Goal: Task Accomplishment & Management: Manage account settings

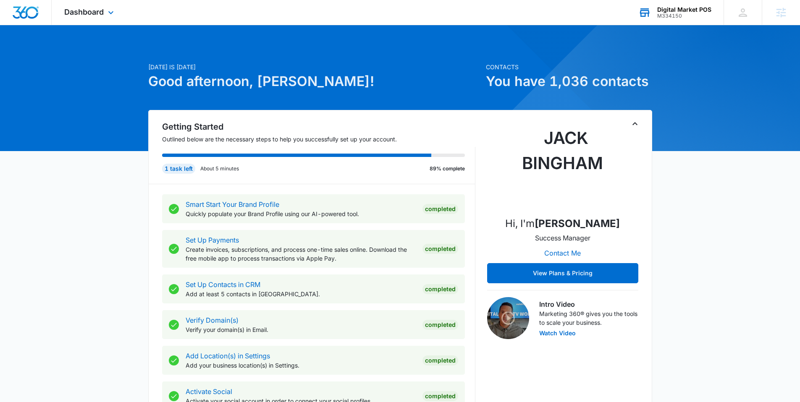
click at [675, 21] on div "Digital Market POS M334150 Your Accounts View All" at bounding box center [675, 12] width 98 height 25
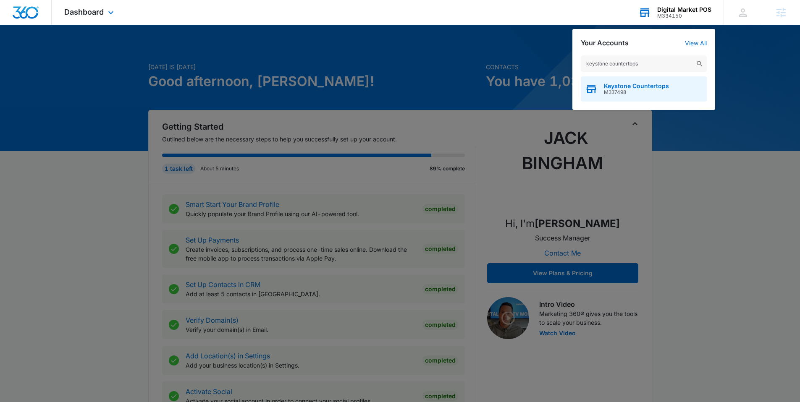
type input "keystone countertops"
click at [635, 84] on span "Keystone Countertops" at bounding box center [636, 86] width 65 height 7
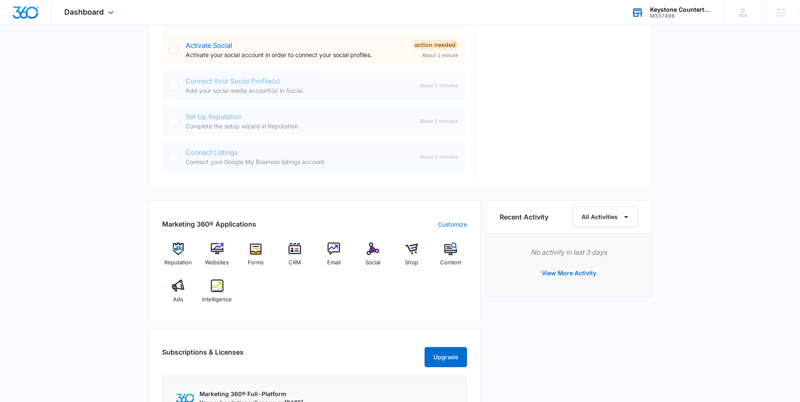
scroll to position [357, 0]
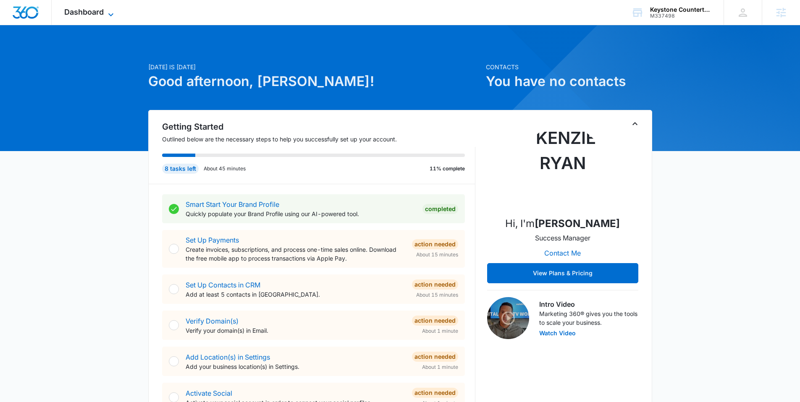
click at [110, 11] on icon at bounding box center [111, 15] width 10 height 10
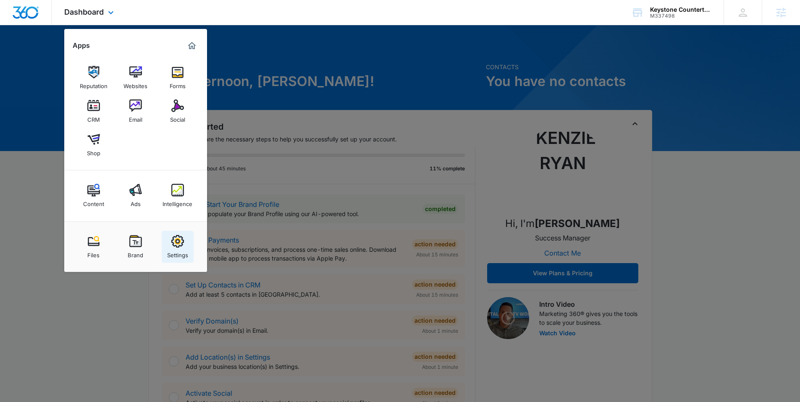
click at [178, 248] on img at bounding box center [177, 241] width 13 height 13
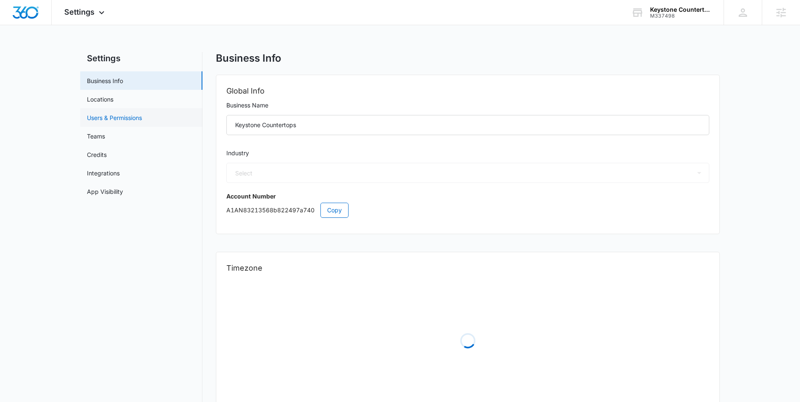
select select "52"
select select "US"
select select "America/[GEOGRAPHIC_DATA]"
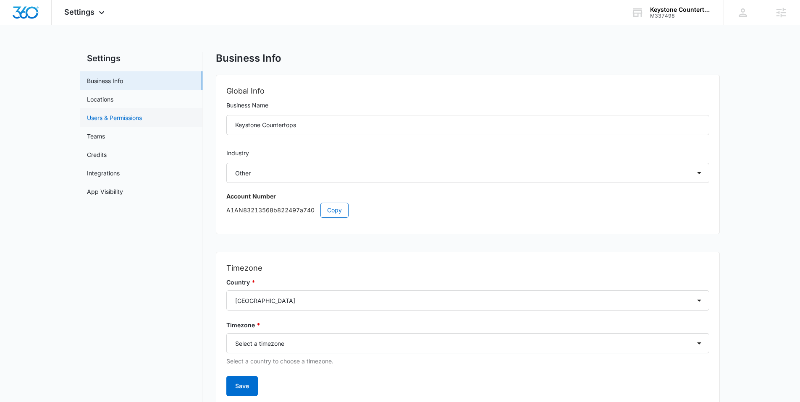
click at [121, 120] on link "Users & Permissions" at bounding box center [114, 117] width 55 height 9
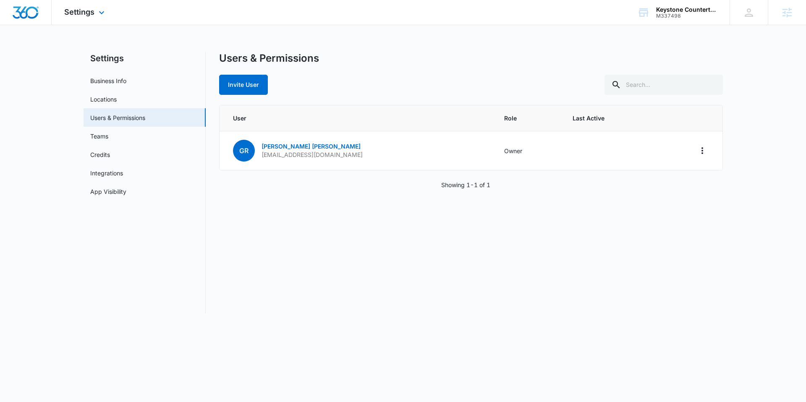
click at [22, 11] on img "Dashboard" at bounding box center [25, 12] width 27 height 13
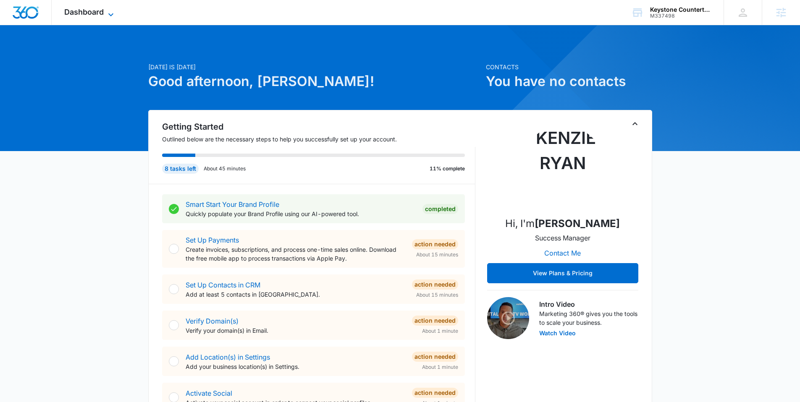
click at [110, 11] on icon at bounding box center [111, 15] width 10 height 10
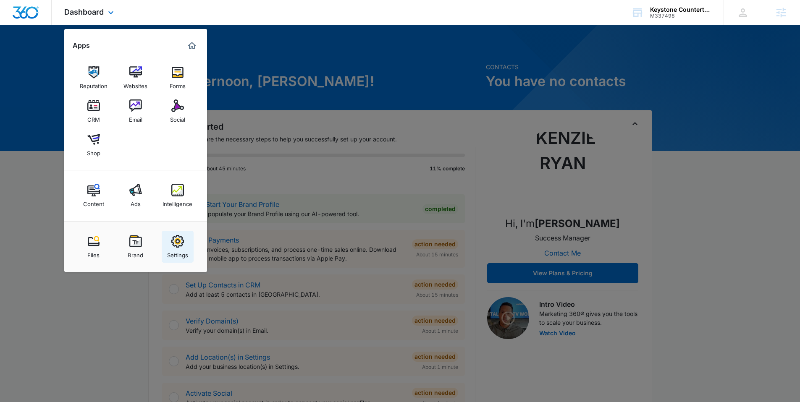
click at [180, 249] on div "Settings" at bounding box center [177, 253] width 21 height 11
select select "52"
select select "US"
select select "America/Chicago"
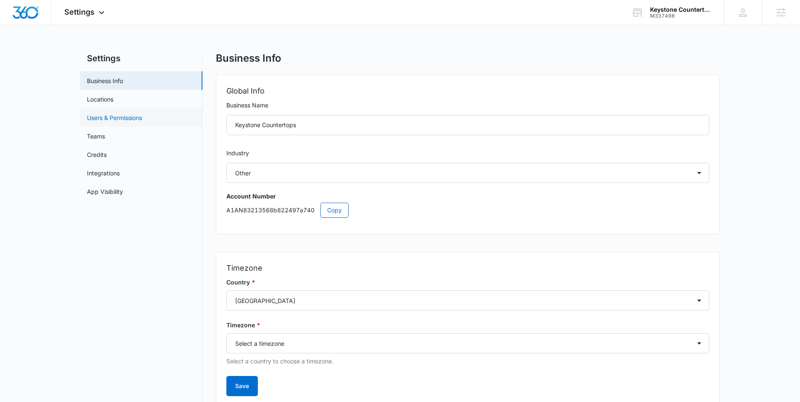
click at [129, 114] on link "Users & Permissions" at bounding box center [114, 117] width 55 height 9
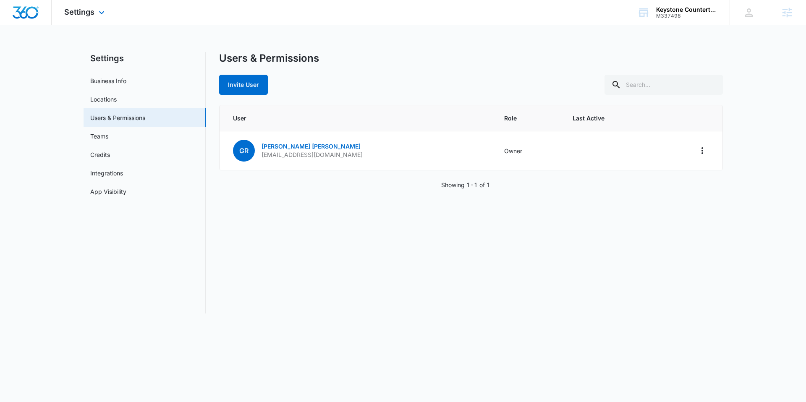
click at [33, 13] on img "Dashboard" at bounding box center [25, 12] width 27 height 13
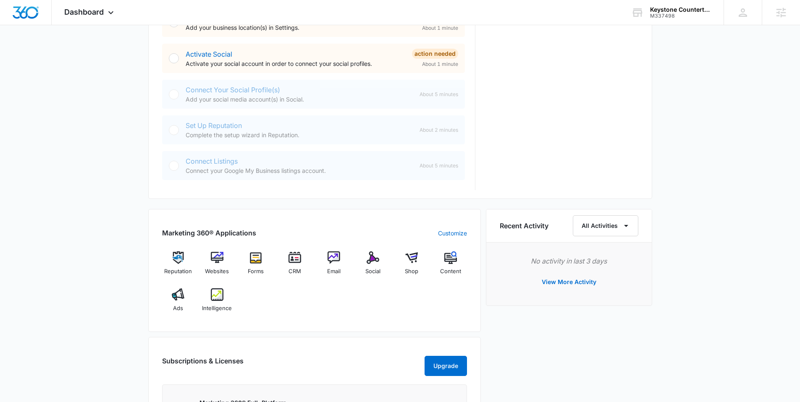
scroll to position [340, 0]
click at [218, 257] on img at bounding box center [217, 257] width 13 height 13
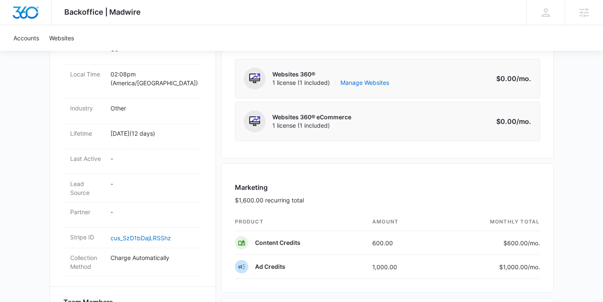
scroll to position [356, 0]
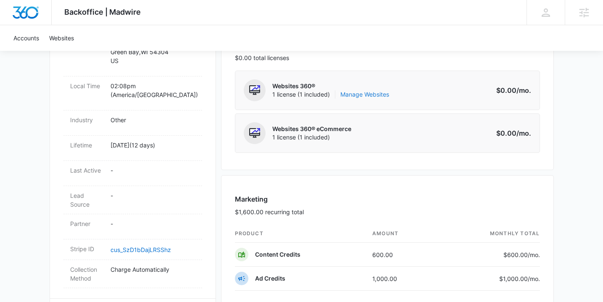
click at [374, 95] on link "Manage Websites" at bounding box center [364, 94] width 49 height 8
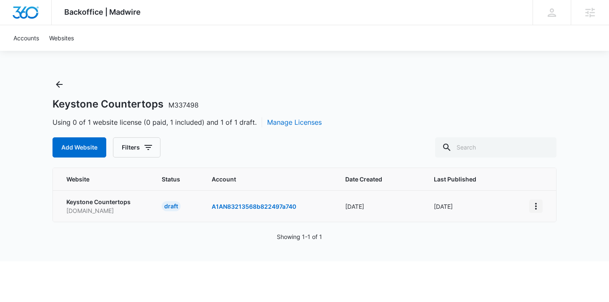
click at [536, 204] on icon "View More" at bounding box center [536, 206] width 10 height 10
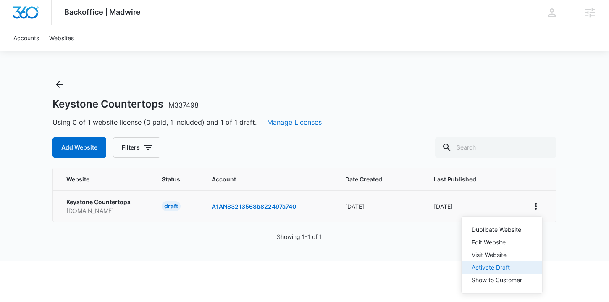
click at [496, 265] on div "Activate Draft" at bounding box center [497, 268] width 50 height 6
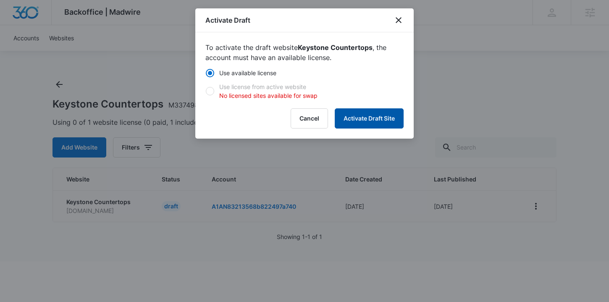
click at [376, 120] on button "Activate Draft Site" at bounding box center [369, 118] width 69 height 20
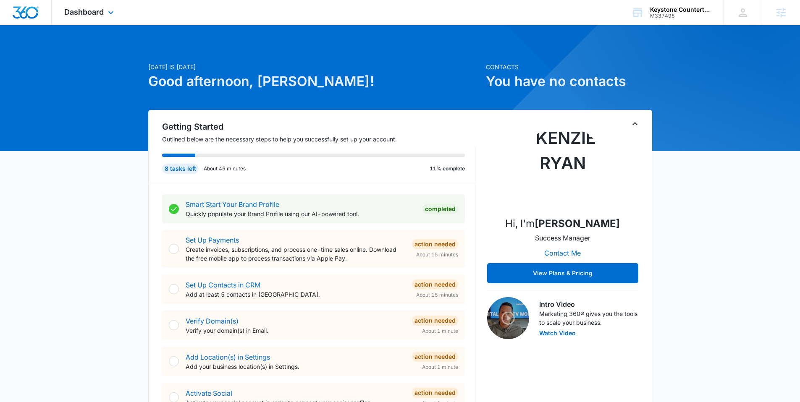
click at [105, 12] on div "Dashboard Apps Reputation Websites Forms CRM Email Social Shop Content Ads Inte…" at bounding box center [90, 12] width 77 height 25
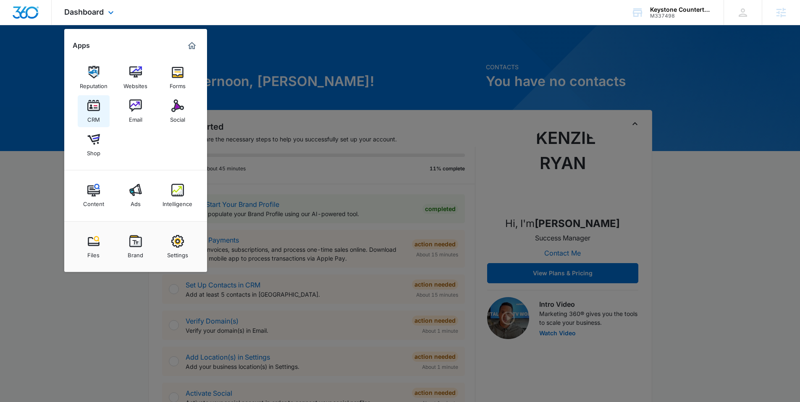
click at [88, 108] on img at bounding box center [93, 106] width 13 height 13
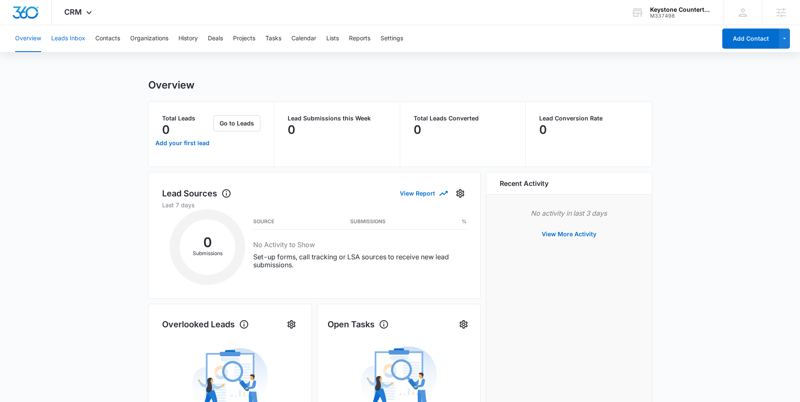
click at [74, 42] on button "Leads Inbox" at bounding box center [68, 38] width 34 height 27
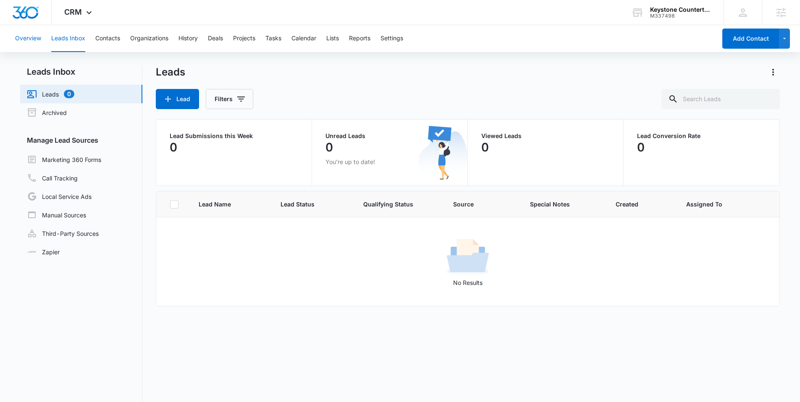
click at [31, 44] on button "Overview" at bounding box center [28, 38] width 26 height 27
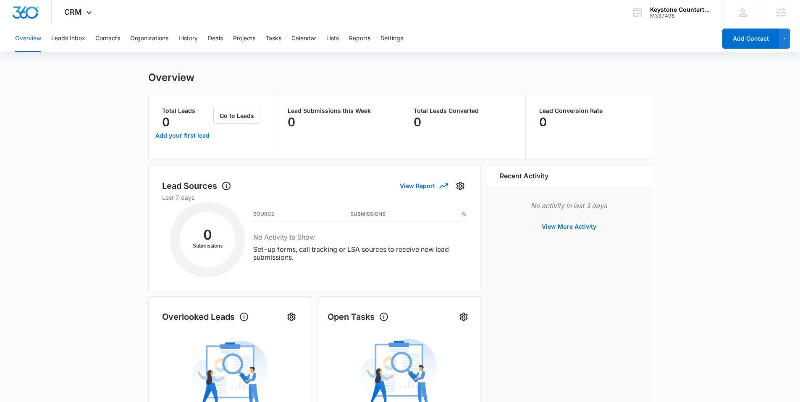
scroll to position [14, 0]
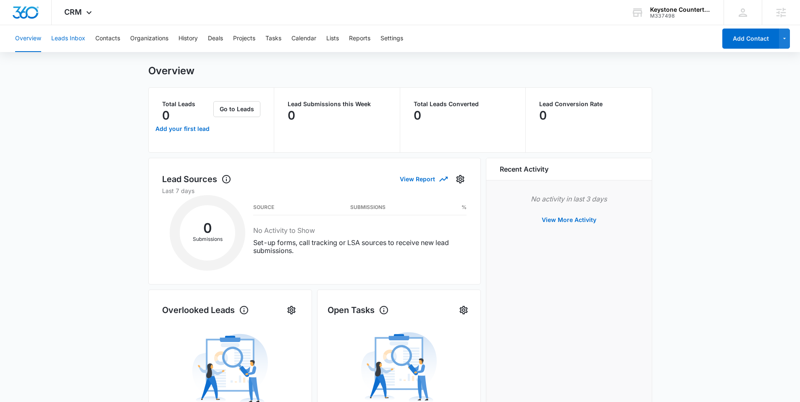
click at [73, 45] on button "Leads Inbox" at bounding box center [68, 38] width 34 height 27
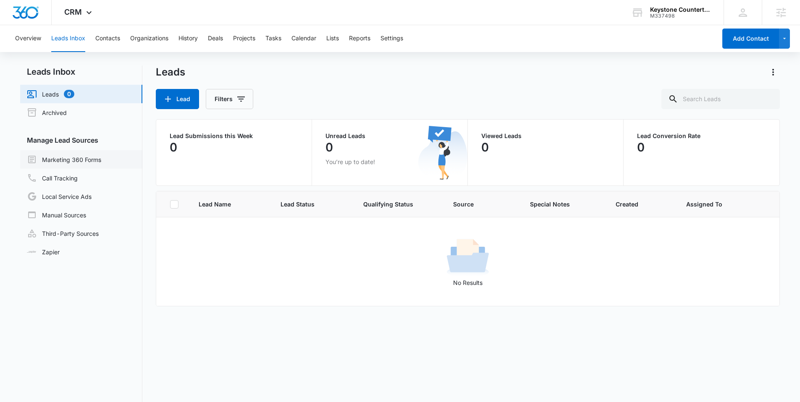
click at [75, 155] on link "Marketing 360 Forms" at bounding box center [64, 160] width 74 height 10
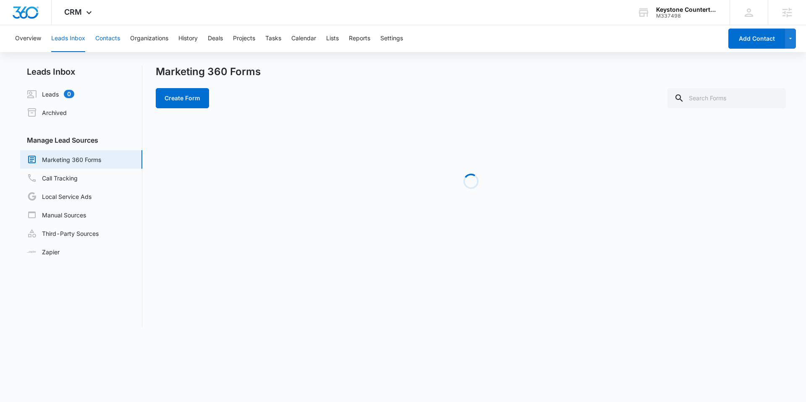
click at [115, 42] on button "Contacts" at bounding box center [107, 38] width 25 height 27
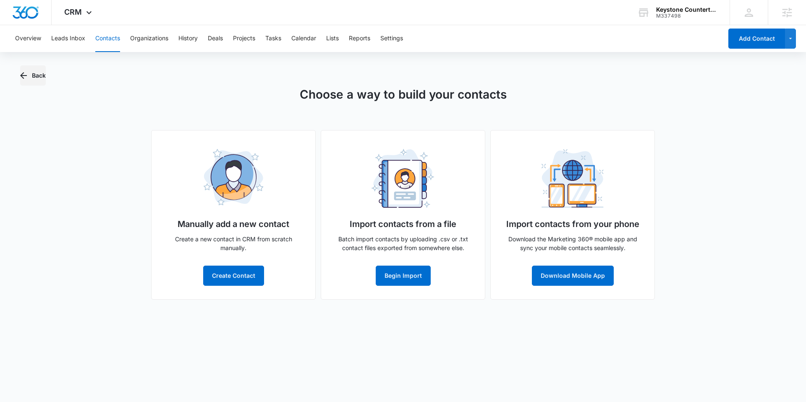
click at [30, 73] on button "Back" at bounding box center [33, 76] width 26 height 20
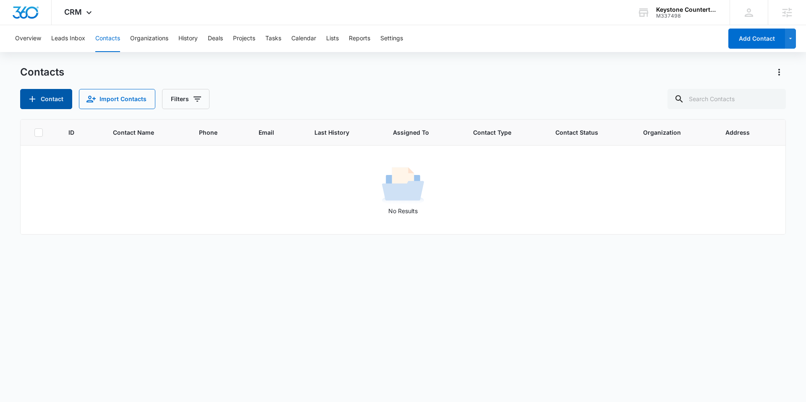
click at [50, 105] on button "Contact" at bounding box center [46, 99] width 52 height 20
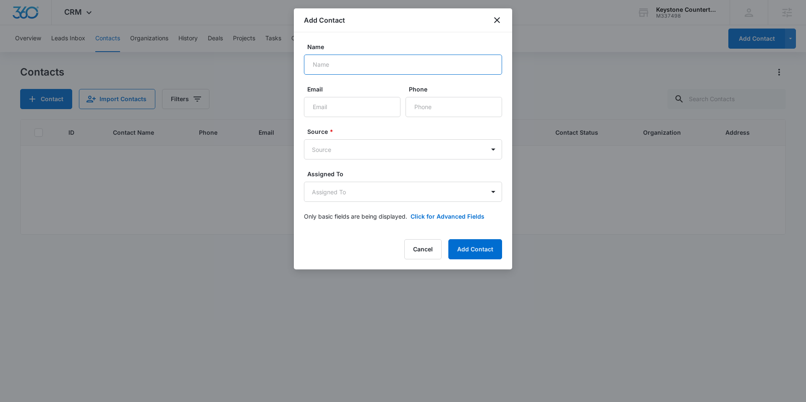
click at [347, 71] on input "Name" at bounding box center [403, 65] width 198 height 20
type input "[PERSON_NAME]"
click at [360, 113] on input "Email" at bounding box center [352, 107] width 97 height 20
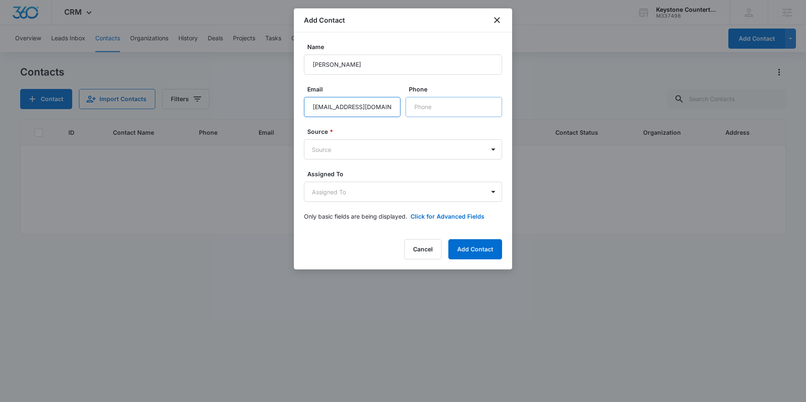
type input "[EMAIL_ADDRESS][DOMAIN_NAME]"
click at [442, 109] on input "Phone" at bounding box center [454, 107] width 97 height 20
type input "[PHONE_NUMBER]"
click at [348, 144] on body "CRM Apps Reputation Websites Forms CRM Email Social Shop Content Ads Intelligen…" at bounding box center [403, 201] width 806 height 402
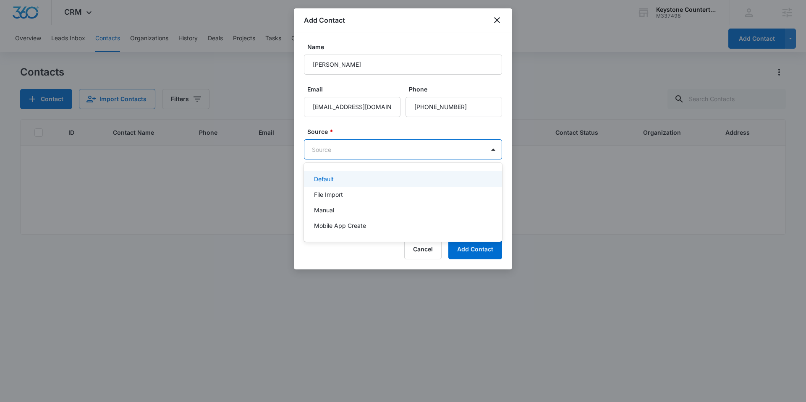
click at [341, 178] on div "Default" at bounding box center [402, 179] width 176 height 9
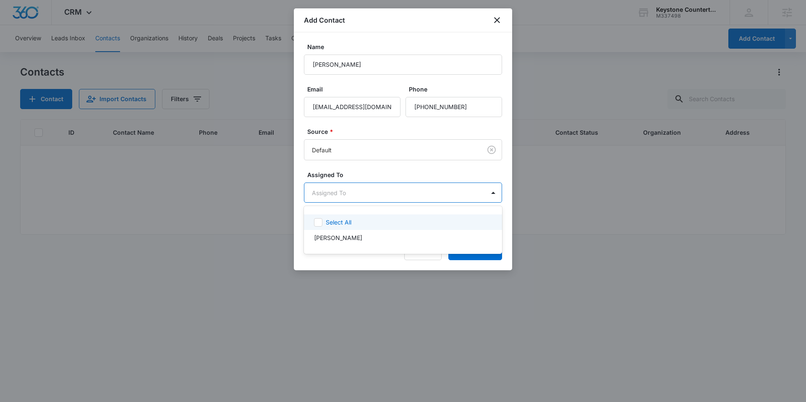
click at [359, 191] on body "CRM Apps Reputation Websites Forms CRM Email Social Shop Content Ads Intelligen…" at bounding box center [403, 201] width 806 height 402
click at [355, 193] on div at bounding box center [403, 201] width 806 height 402
click at [361, 190] on body "CRM Apps Reputation Websites Forms CRM Email Social Shop Content Ads Intelligen…" at bounding box center [403, 201] width 806 height 402
click at [389, 173] on div at bounding box center [403, 201] width 806 height 402
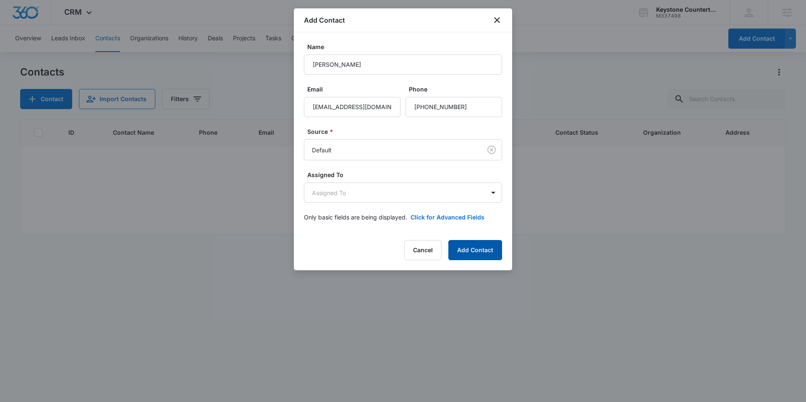
click at [475, 253] on button "Add Contact" at bounding box center [476, 250] width 54 height 20
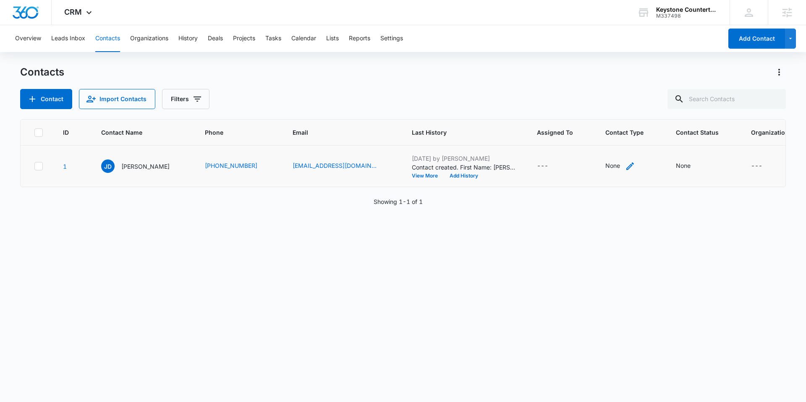
click at [625, 165] on icon "Contact Type - None - Select to Edit Field" at bounding box center [630, 166] width 10 height 10
click at [554, 111] on div at bounding box center [556, 113] width 37 height 11
click at [587, 58] on div "Overview Leads Inbox Contacts Organizations History Deals Projects Tasks Calend…" at bounding box center [403, 213] width 806 height 376
click at [696, 165] on icon "Contact Status - None - Select to Edit Field" at bounding box center [701, 166] width 10 height 10
click at [631, 108] on div at bounding box center [627, 113] width 41 height 11
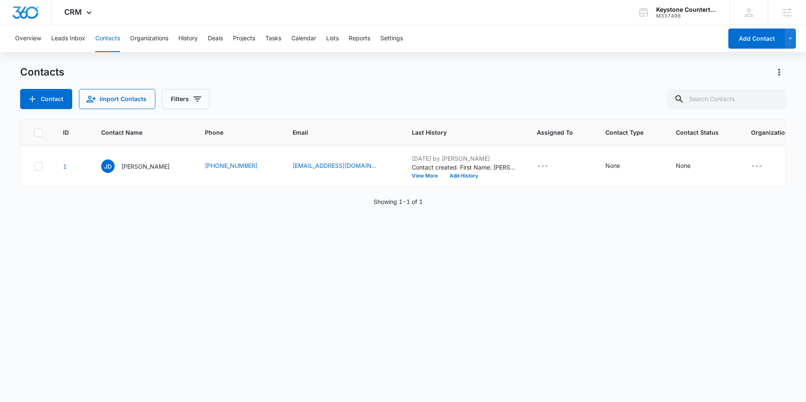
click at [643, 65] on div "Overview Leads Inbox Contacts Organizations History Deals Projects Tasks Calend…" at bounding box center [403, 213] width 806 height 376
click at [391, 41] on button "Settings" at bounding box center [392, 38] width 23 height 27
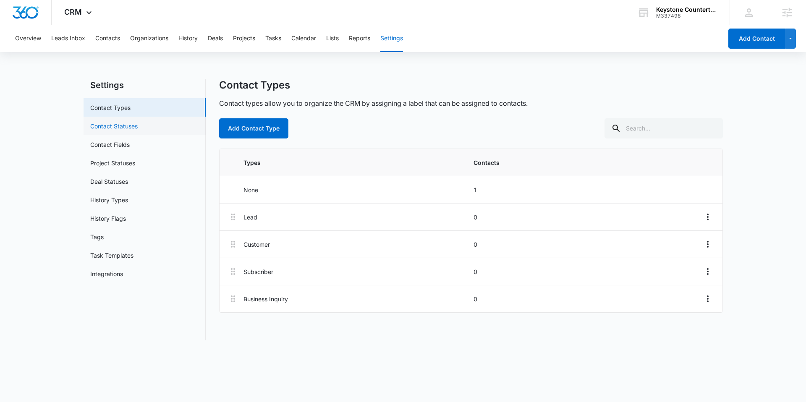
click at [130, 128] on link "Contact Statuses" at bounding box center [113, 126] width 47 height 9
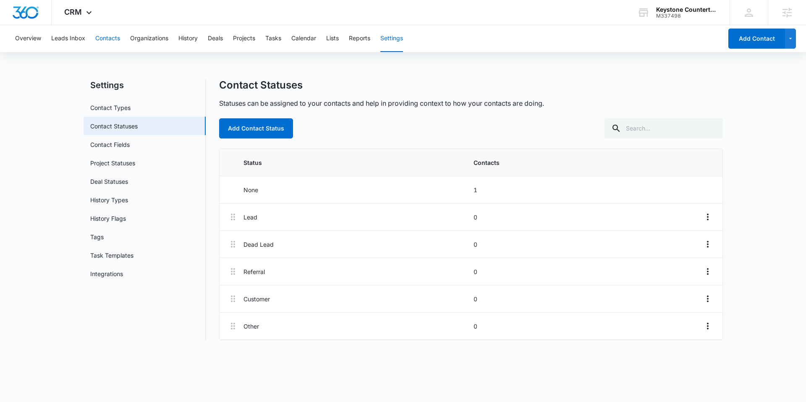
click at [115, 42] on button "Contacts" at bounding box center [107, 38] width 25 height 27
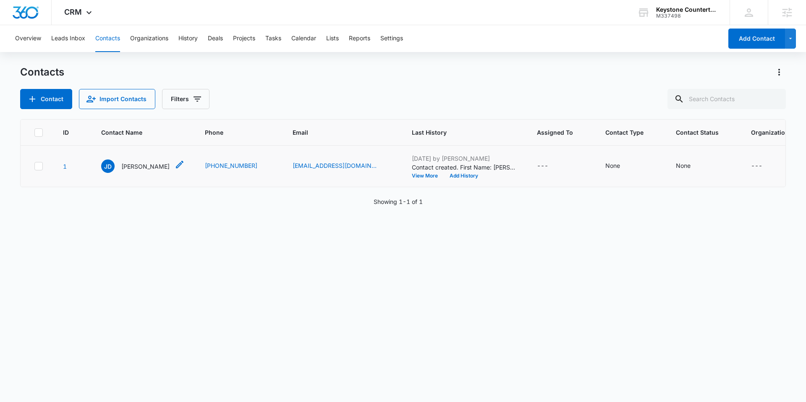
click at [128, 167] on p "[PERSON_NAME]" at bounding box center [145, 166] width 48 height 9
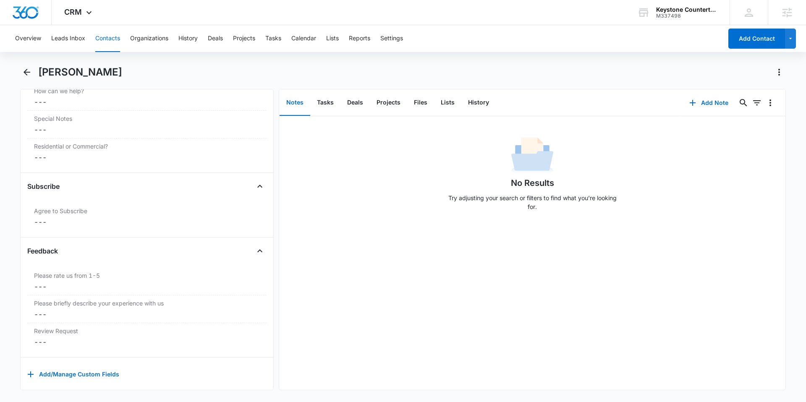
scroll to position [787, 0]
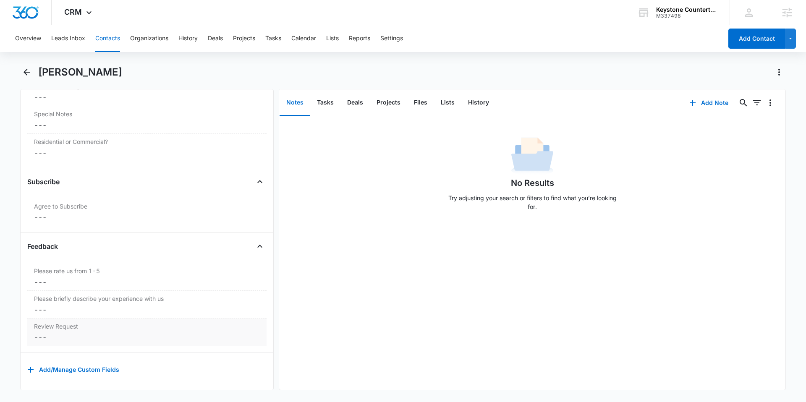
click at [66, 322] on label "Review Request" at bounding box center [147, 326] width 226 height 9
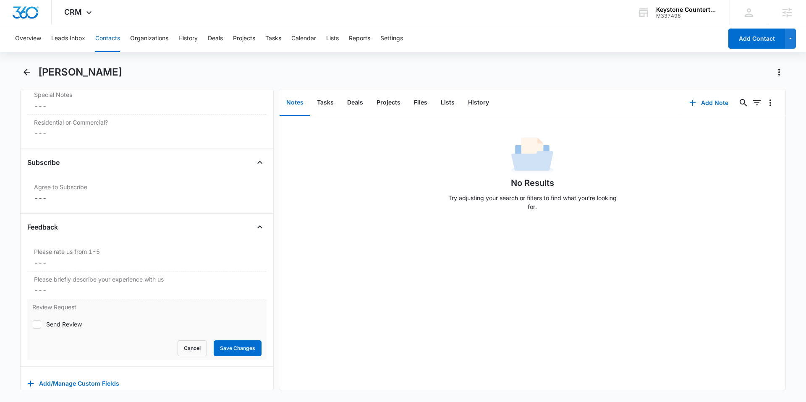
scroll to position [801, 0]
click at [38, 324] on icon at bounding box center [37, 324] width 8 height 8
click at [33, 324] on input "Send Review" at bounding box center [32, 323] width 0 height 0
checkbox input "true"
click at [185, 342] on button "Cancel" at bounding box center [192, 348] width 29 height 16
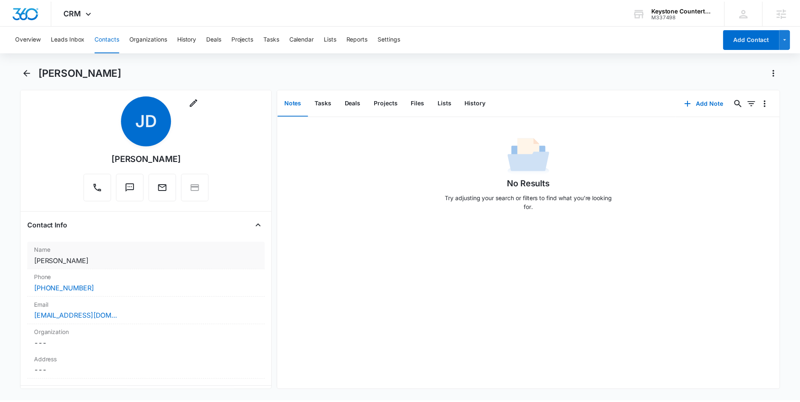
scroll to position [12, 0]
click at [701, 99] on button "Add Note" at bounding box center [709, 103] width 56 height 20
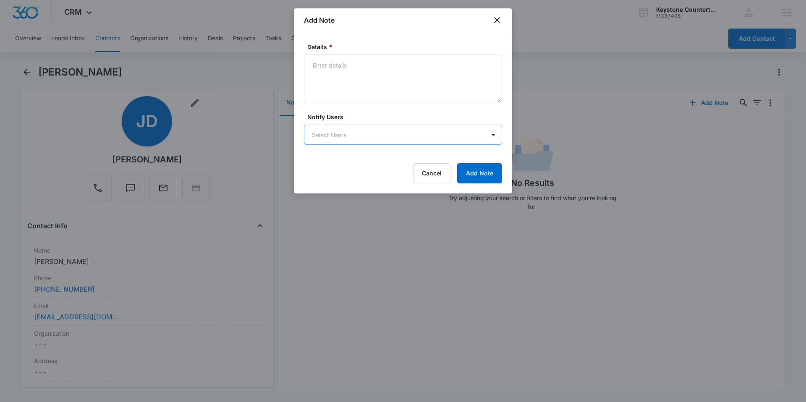
click at [462, 131] on body "CRM Apps Reputation Websites Forms CRM Email Social Shop Content Ads Intelligen…" at bounding box center [403, 201] width 806 height 402
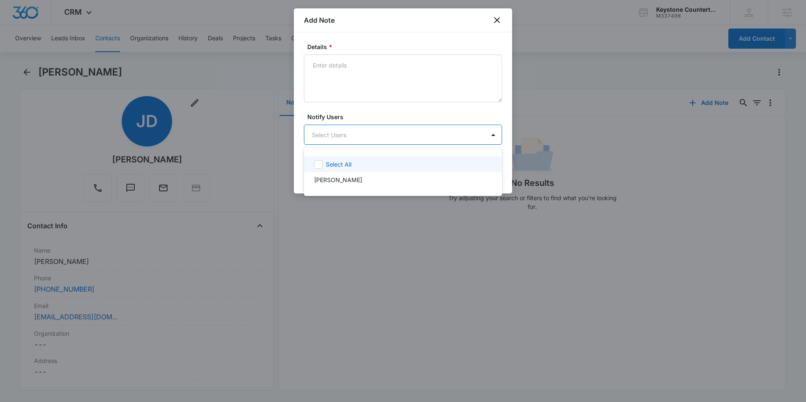
click at [493, 21] on div at bounding box center [403, 201] width 806 height 402
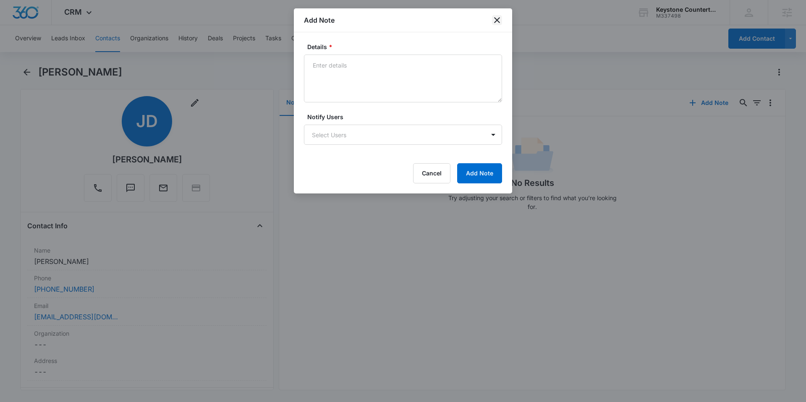
click at [495, 19] on icon "close" at bounding box center [497, 20] width 10 height 10
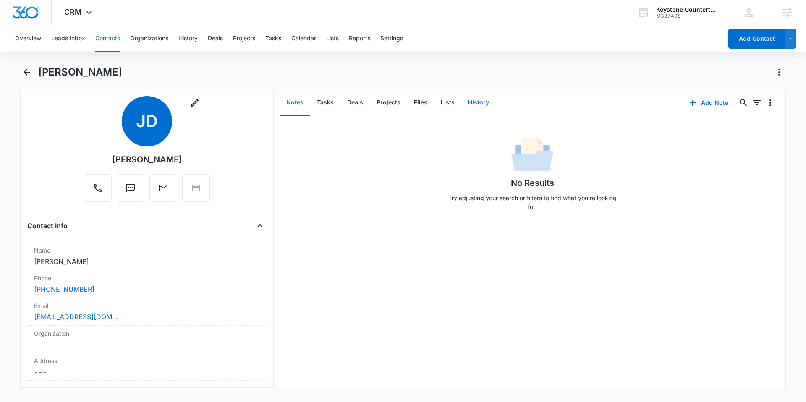
click at [477, 101] on button "History" at bounding box center [479, 103] width 34 height 26
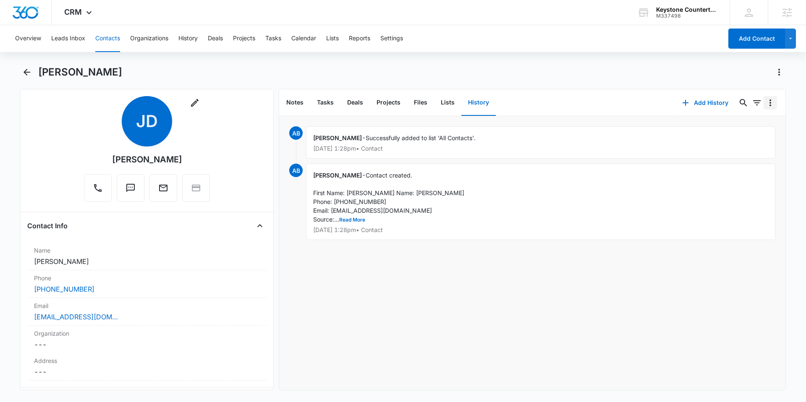
click at [767, 105] on icon "Overflow Menu" at bounding box center [771, 103] width 10 height 10
click at [740, 127] on div "Sync Emails" at bounding box center [737, 126] width 39 height 6
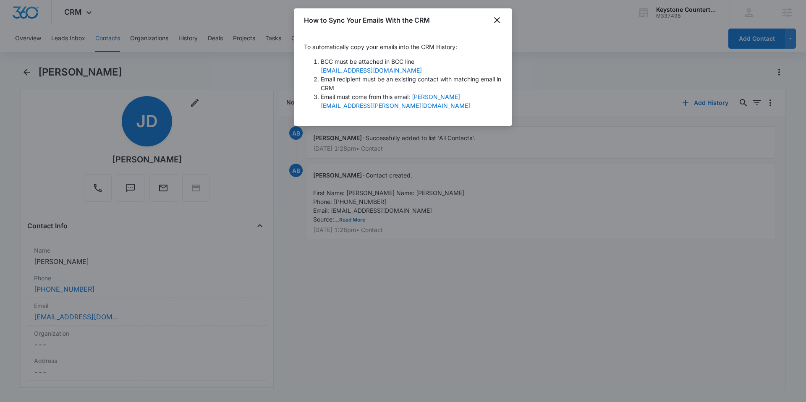
drag, startPoint x: 357, startPoint y: 77, endPoint x: 316, endPoint y: 74, distance: 41.3
click at [316, 74] on ol "BCC must be attached in BCC line [EMAIL_ADDRESS][DOMAIN_NAME] Email recipient m…" at bounding box center [403, 83] width 198 height 53
click at [498, 22] on icon "close" at bounding box center [497, 20] width 10 height 10
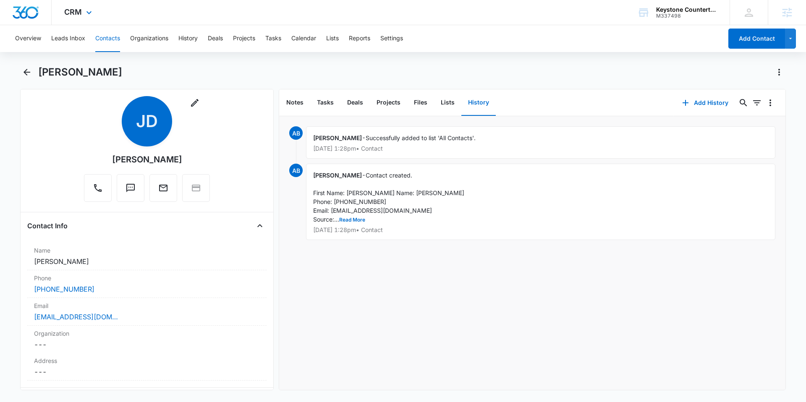
click at [30, 12] on img "Dashboard" at bounding box center [25, 12] width 27 height 13
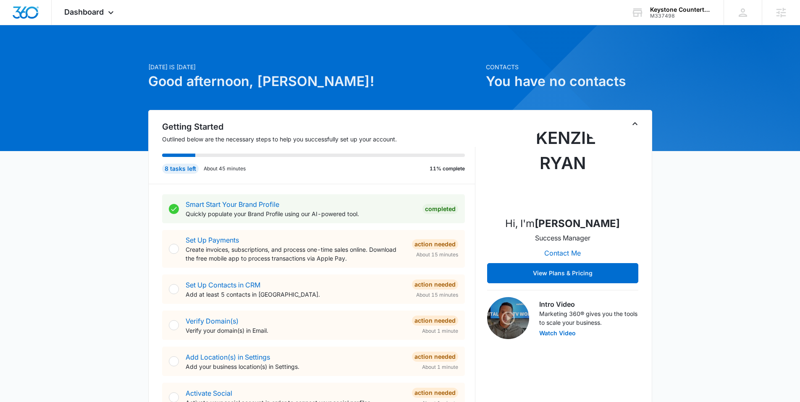
click at [380, 108] on div "[DATE] is [DATE] Good afternoon, [PERSON_NAME]!" at bounding box center [314, 86] width 333 height 47
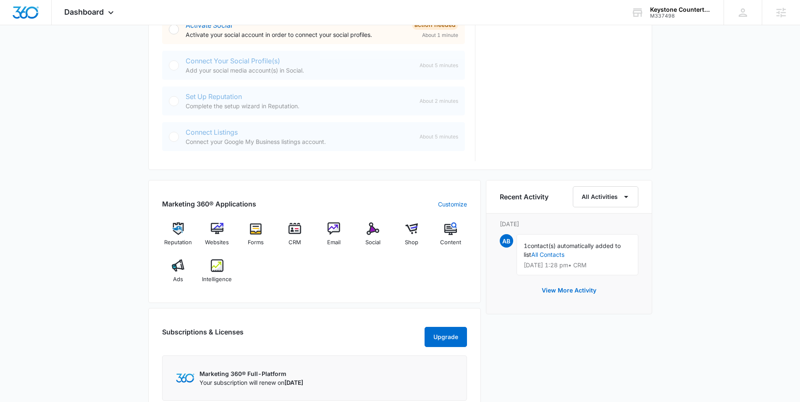
scroll to position [374, 0]
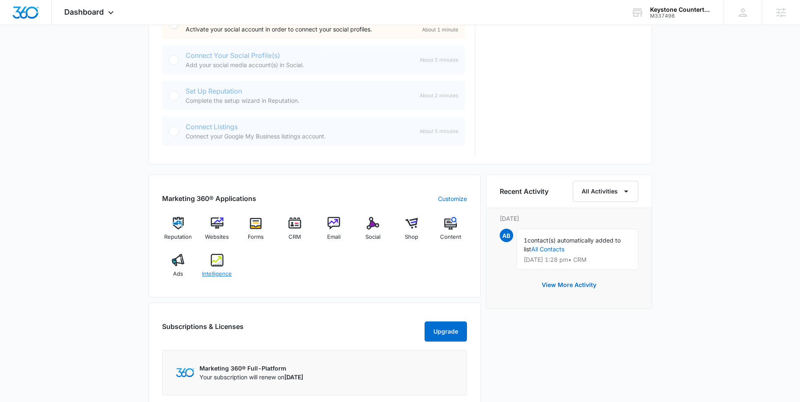
click at [220, 265] on img at bounding box center [217, 260] width 13 height 13
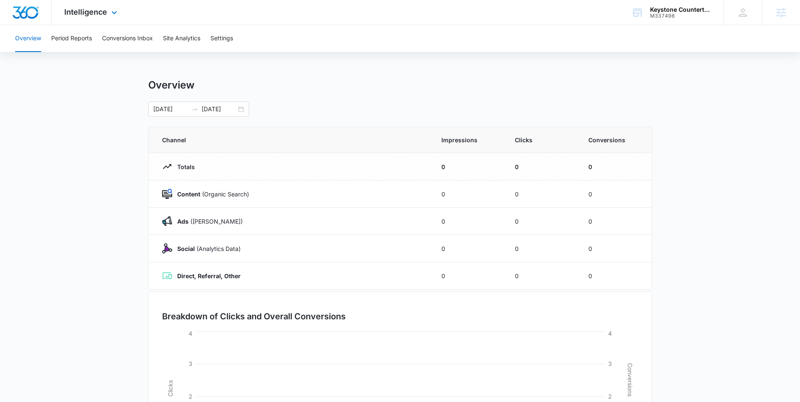
click at [25, 13] on img "Dashboard" at bounding box center [25, 12] width 27 height 13
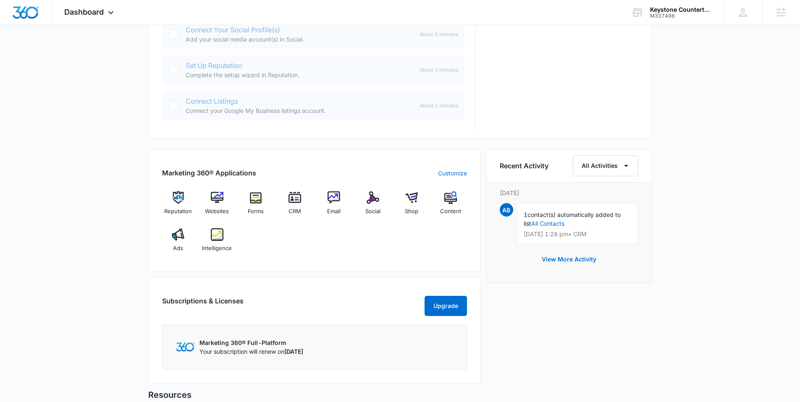
scroll to position [409, 0]
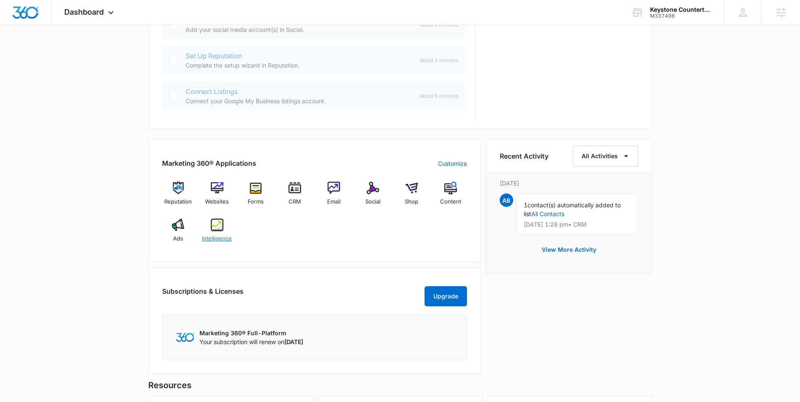
click at [214, 225] on img at bounding box center [217, 225] width 13 height 13
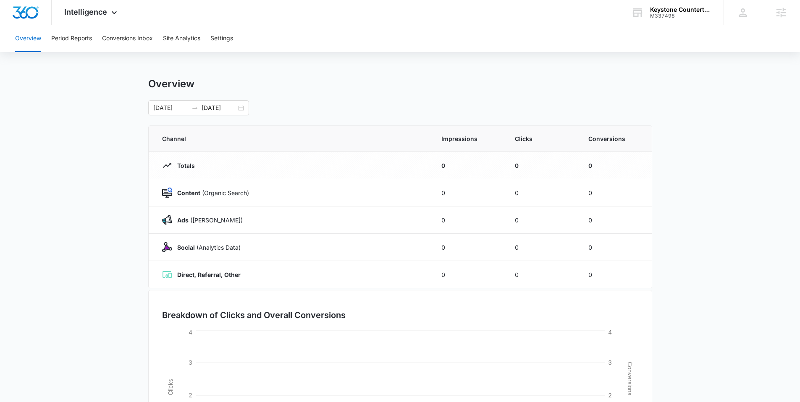
scroll to position [2, 0]
click at [87, 42] on button "Period Reports" at bounding box center [71, 38] width 41 height 27
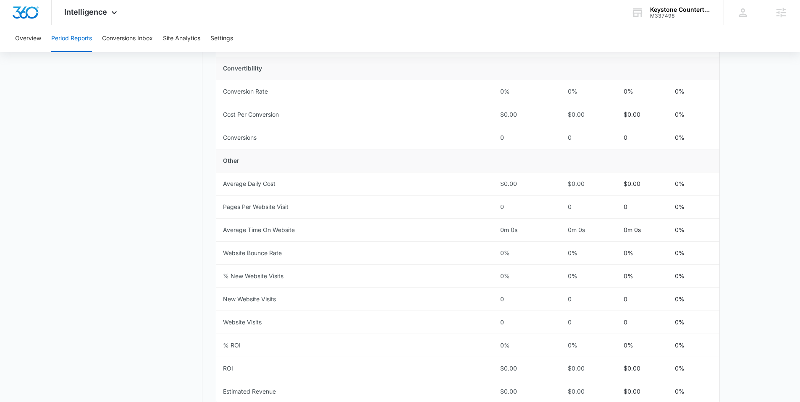
scroll to position [320, 0]
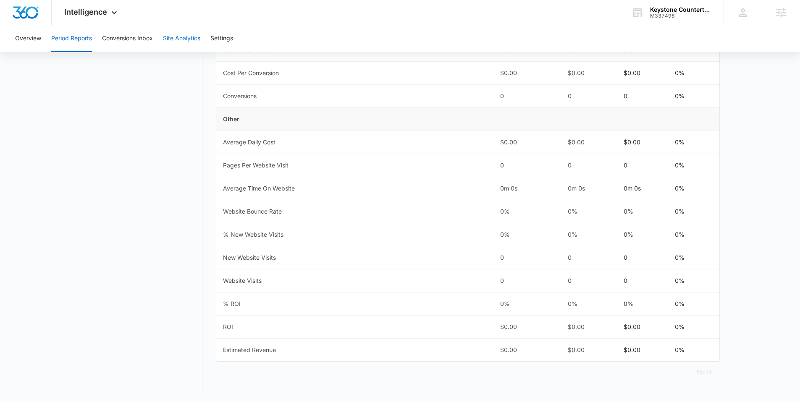
click at [179, 37] on button "Site Analytics" at bounding box center [181, 38] width 37 height 27
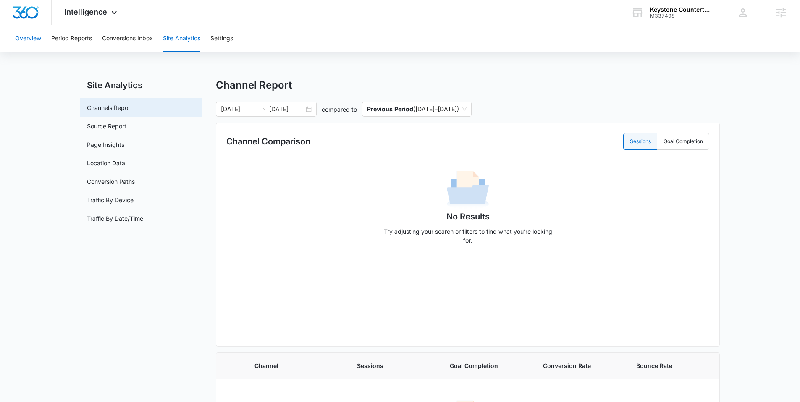
click at [30, 39] on button "Overview" at bounding box center [28, 38] width 26 height 27
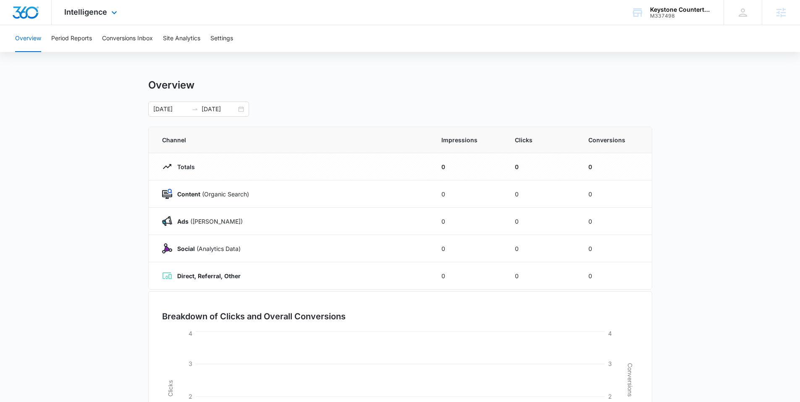
click at [34, 11] on img "Dashboard" at bounding box center [25, 12] width 27 height 13
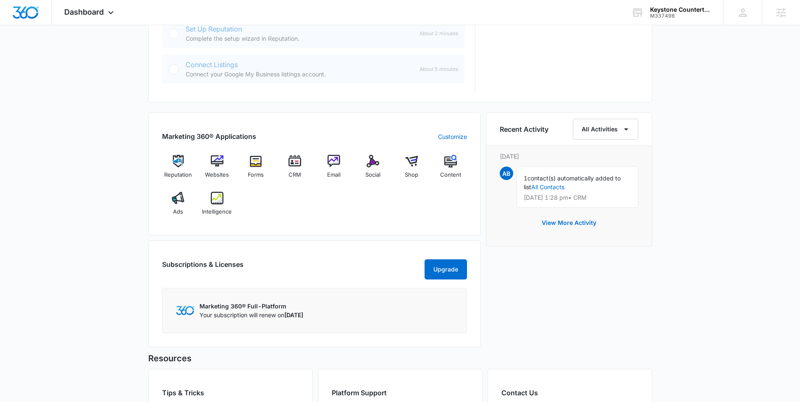
scroll to position [459, 0]
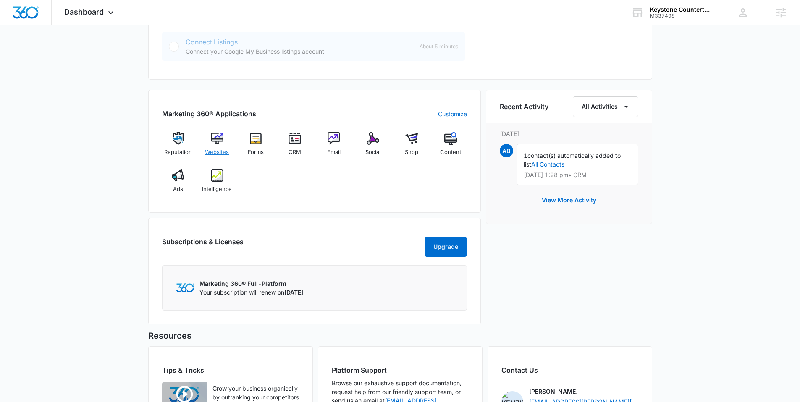
click at [215, 138] on img at bounding box center [217, 138] width 13 height 13
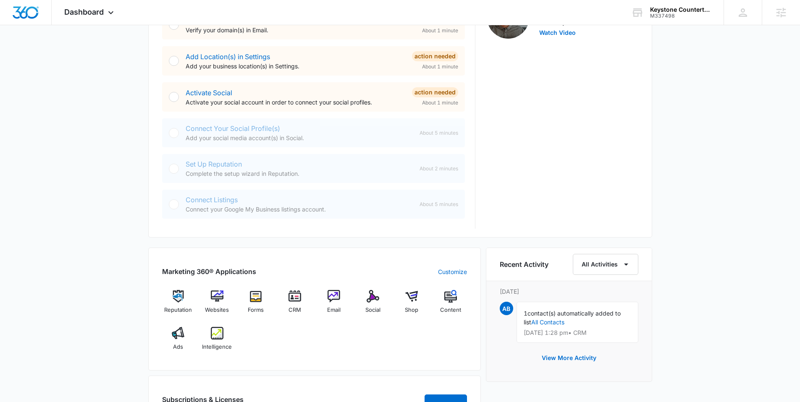
scroll to position [412, 0]
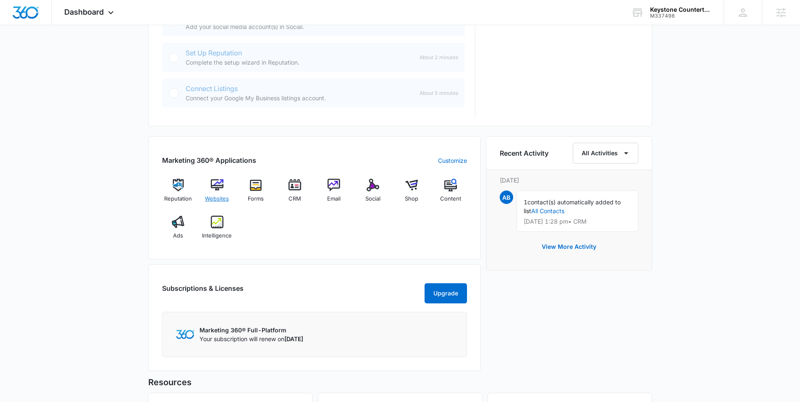
click at [221, 182] on img at bounding box center [217, 185] width 13 height 13
